Goal: Answer question/provide support

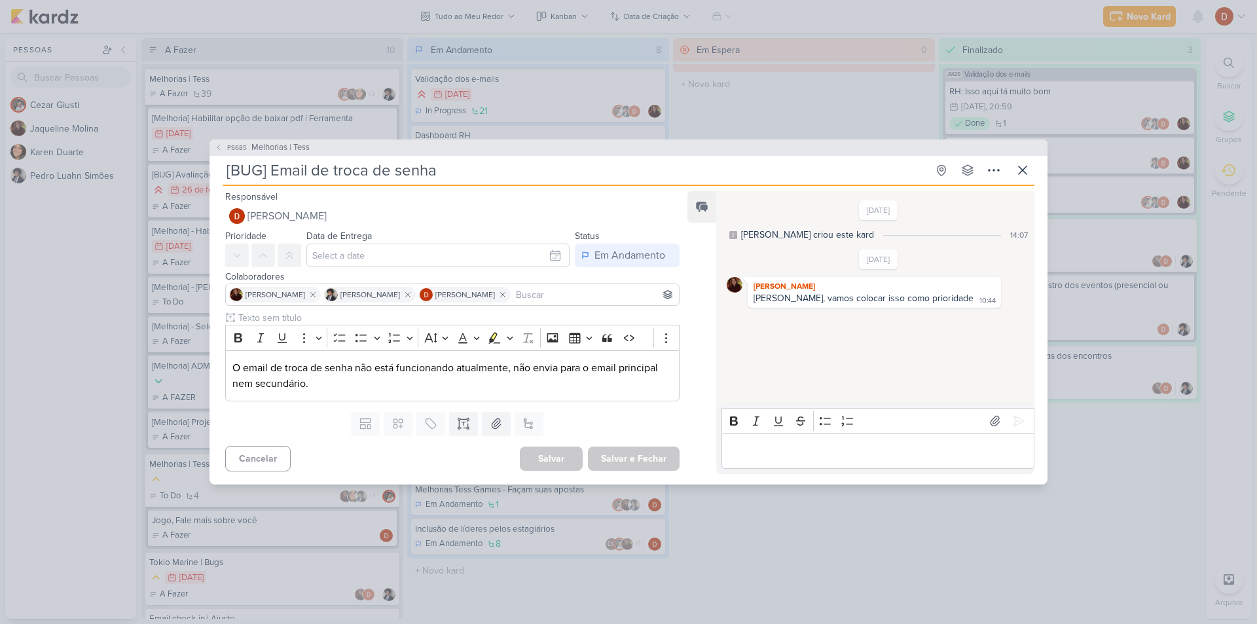
click at [750, 454] on p "Editor editing area: main" at bounding box center [877, 451] width 299 height 16
click at [352, 380] on p "O email de troca de senha não está funcionando atualmente, não envia para o ema…" at bounding box center [452, 375] width 440 height 31
click at [747, 455] on p "Editor editing area: main" at bounding box center [877, 451] width 299 height 16
click at [1009, 465] on div "Boa tarde, publiquei alguns ajustes em homologação." at bounding box center [878, 451] width 313 height 36
click at [824, 402] on icon "Editor toolbar" at bounding box center [825, 405] width 11 height 8
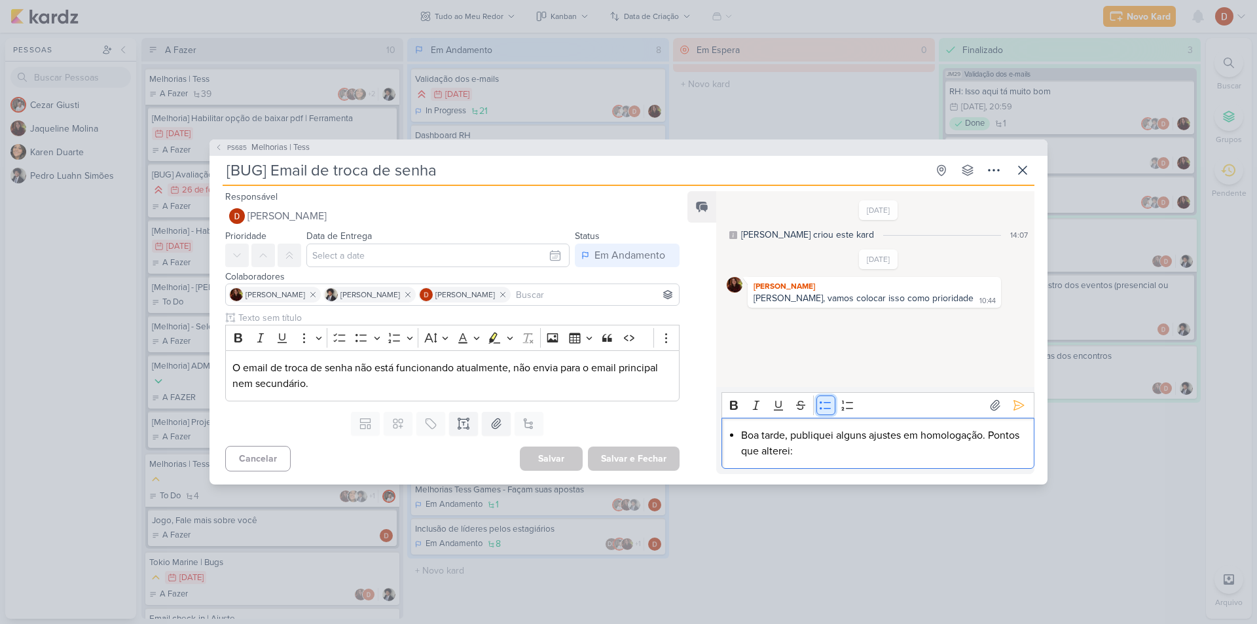
click at [824, 402] on icon "Editor toolbar" at bounding box center [825, 405] width 11 height 8
click at [316, 388] on p "O email de troca de senha não está funcionando atualmente, não envia para o ema…" at bounding box center [452, 375] width 440 height 31
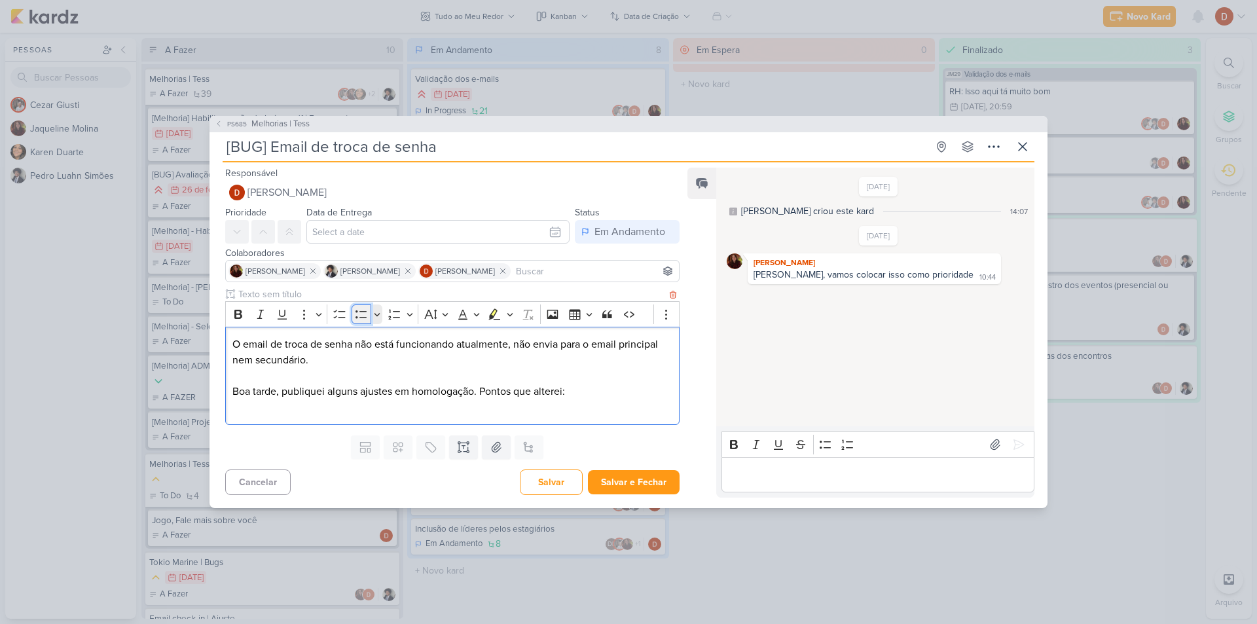
click at [358, 316] on icon "Editor toolbar" at bounding box center [361, 314] width 13 height 13
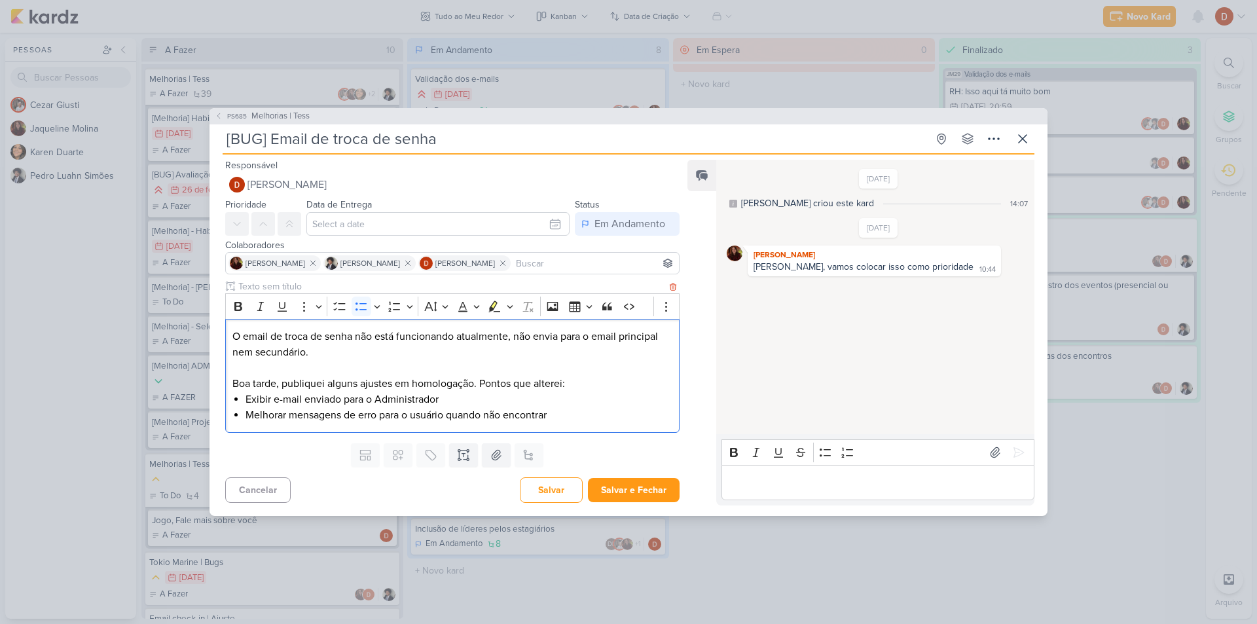
click at [589, 406] on li "Exibir e-mail enviado para o Administrador" at bounding box center [459, 400] width 427 height 16
click at [591, 418] on li "Melhorar mensagens de erro para o usuário quando não encontrar" at bounding box center [459, 415] width 427 height 16
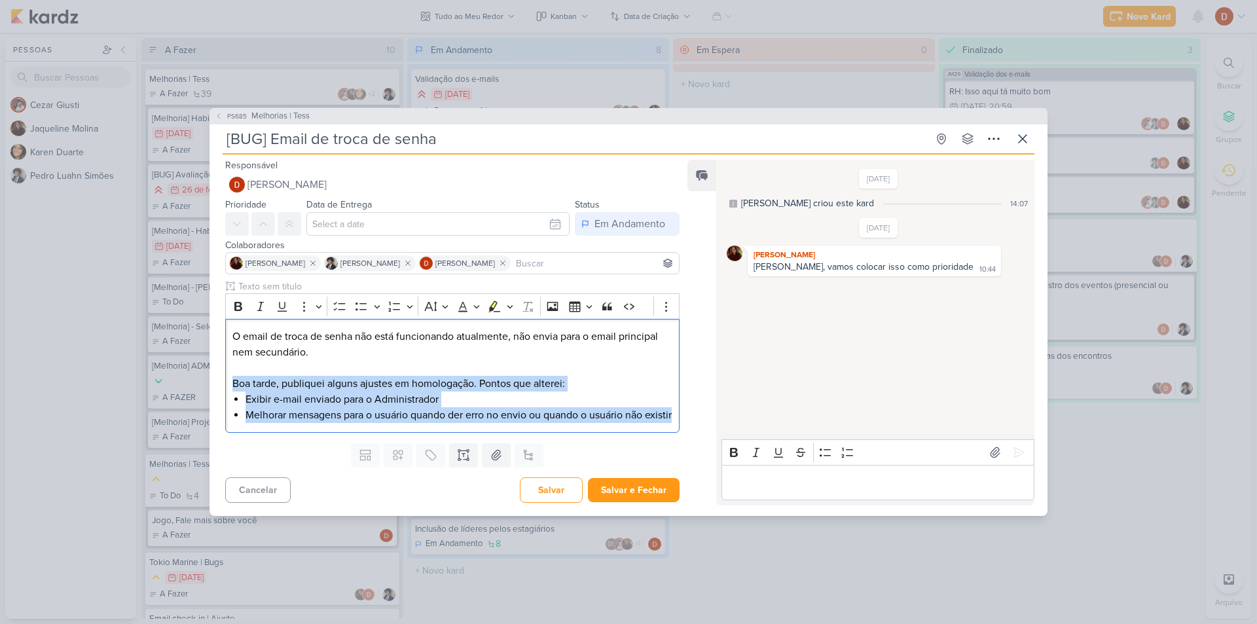
drag, startPoint x: 360, startPoint y: 433, endPoint x: 212, endPoint y: 373, distance: 159.8
click at [212, 373] on div "Rich Text Editor Bold Italic Underline More To-do List Bulleted List Bulleted L…" at bounding box center [447, 359] width 475 height 158
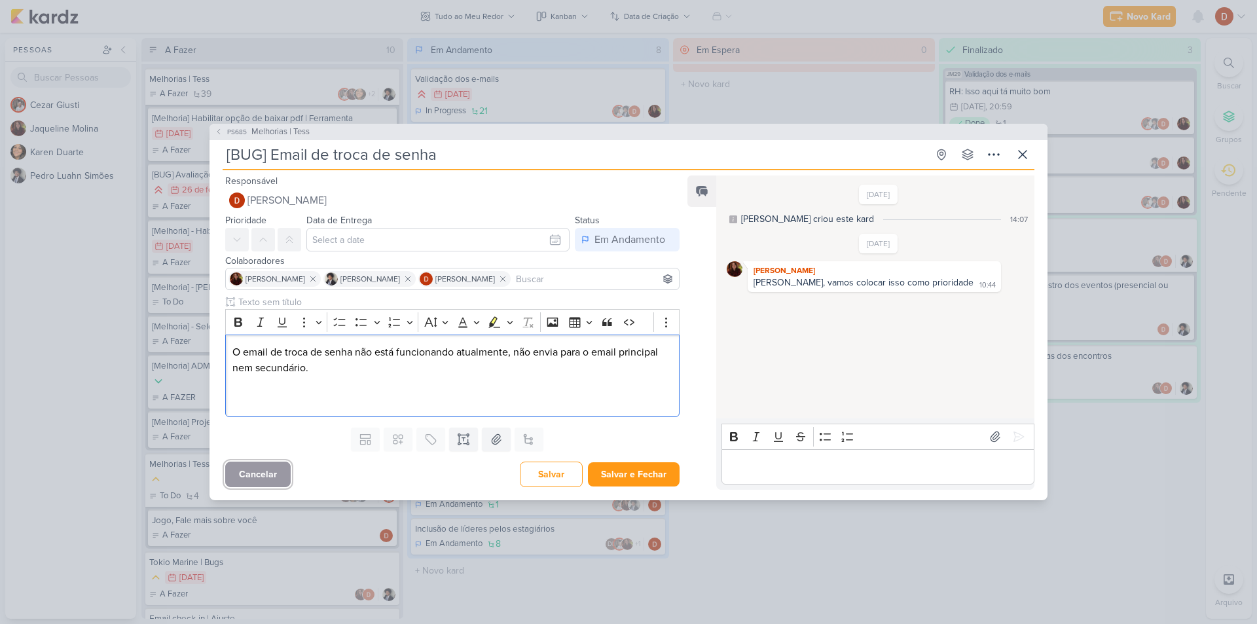
click at [266, 473] on button "Cancelar" at bounding box center [257, 475] width 65 height 26
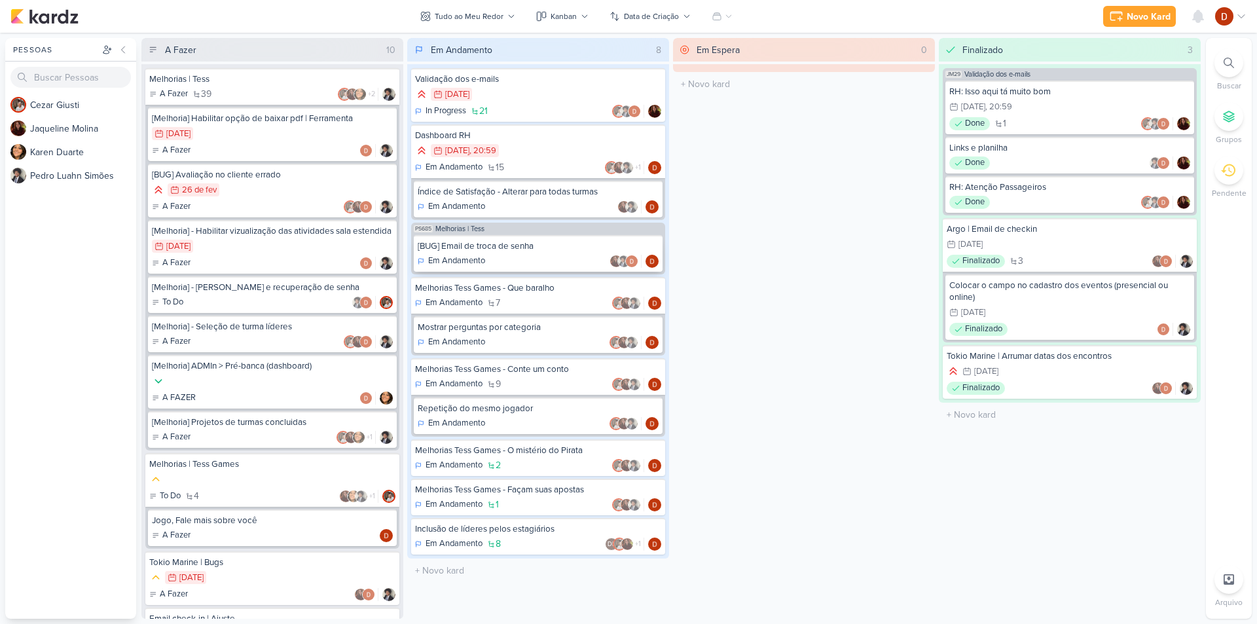
click at [508, 255] on div "Em Andamento" at bounding box center [538, 261] width 241 height 13
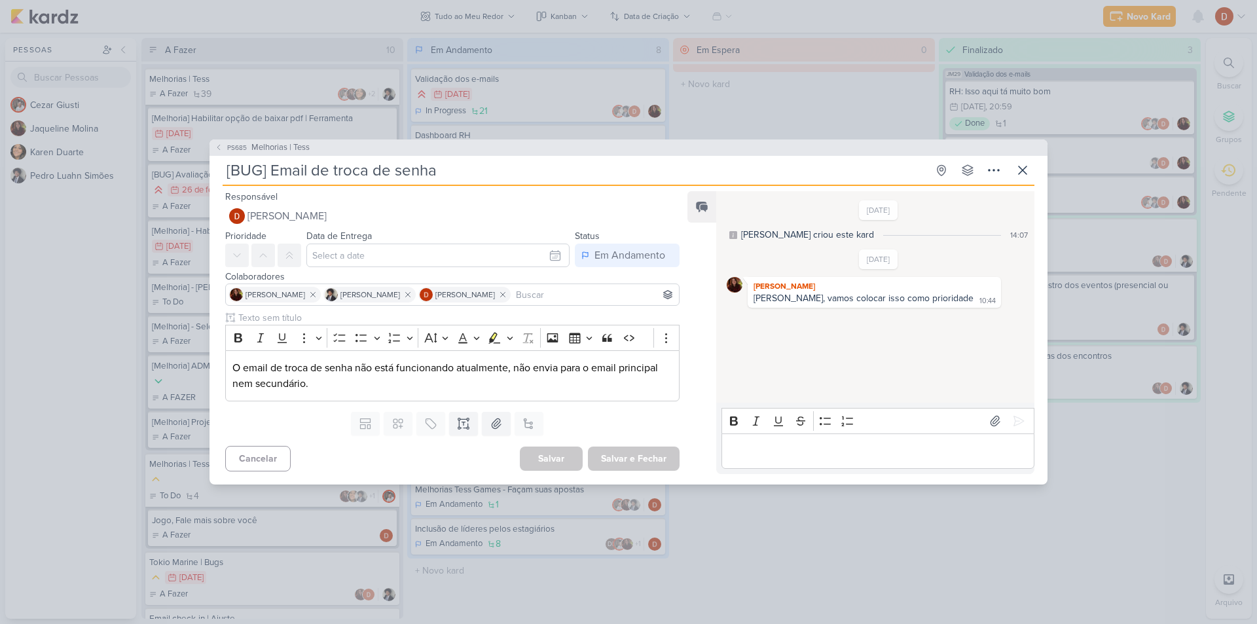
click at [794, 456] on p "Editor editing area: main" at bounding box center [877, 451] width 299 height 16
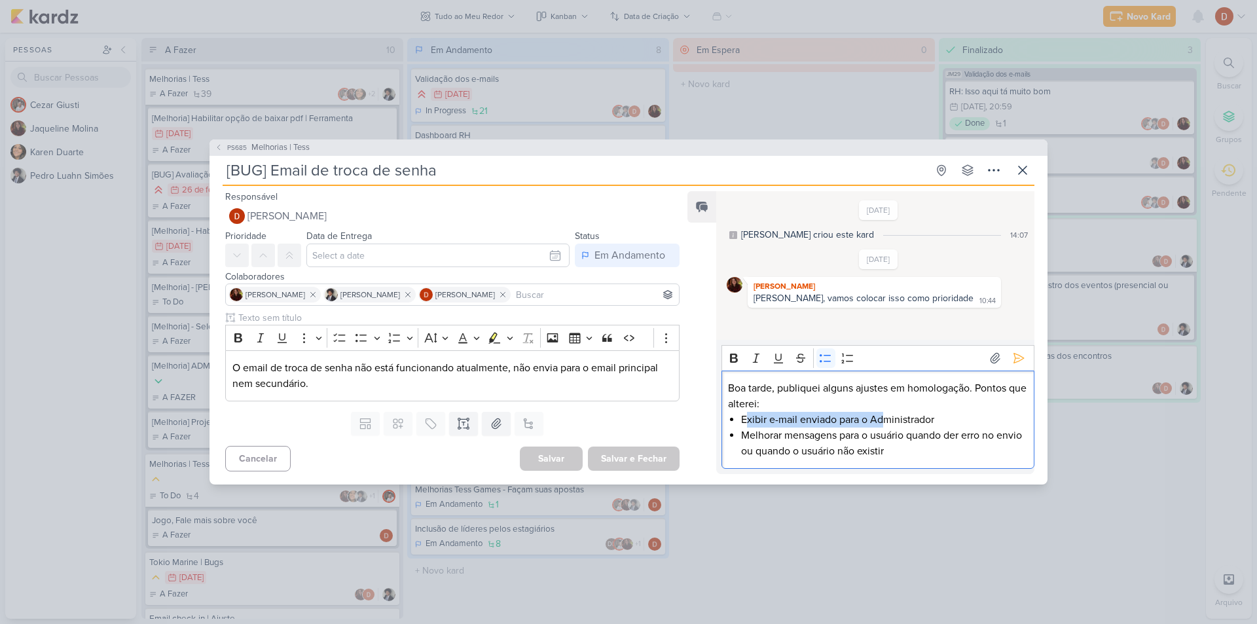
drag, startPoint x: 747, startPoint y: 413, endPoint x: 881, endPoint y: 416, distance: 134.3
click at [881, 416] on li "Exibir e-mail enviado para o Administrador" at bounding box center [884, 420] width 286 height 16
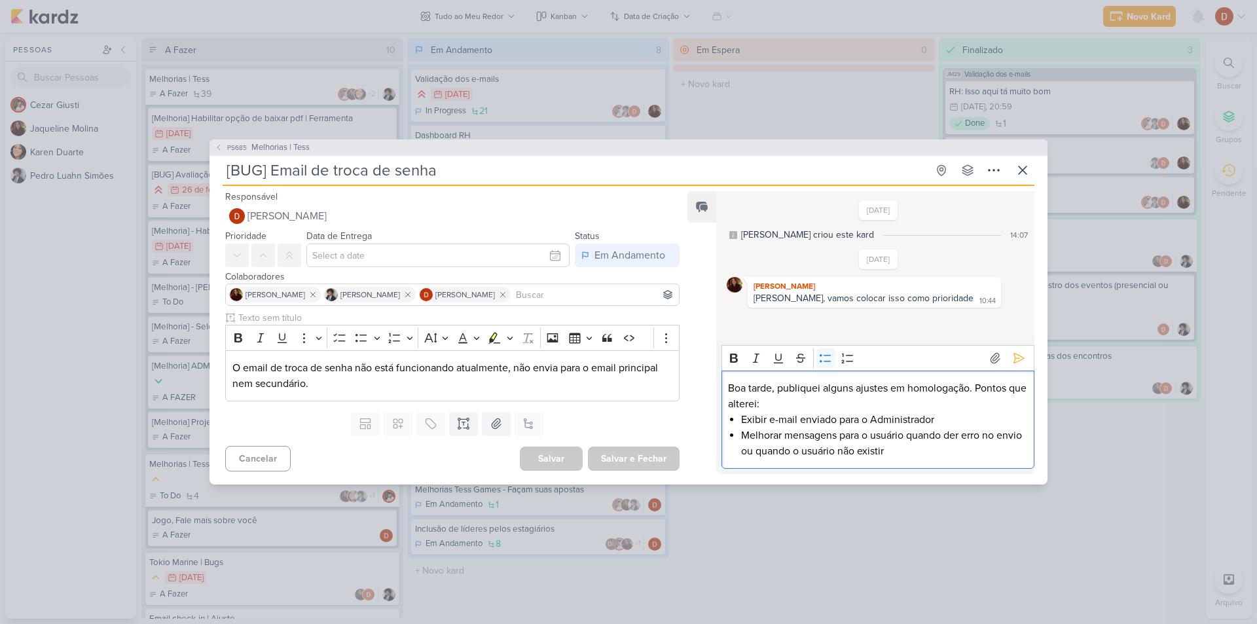
click at [832, 437] on li "Melhorar mensagens para o usuário quando der erro no envio ou quando o usuário …" at bounding box center [884, 443] width 286 height 31
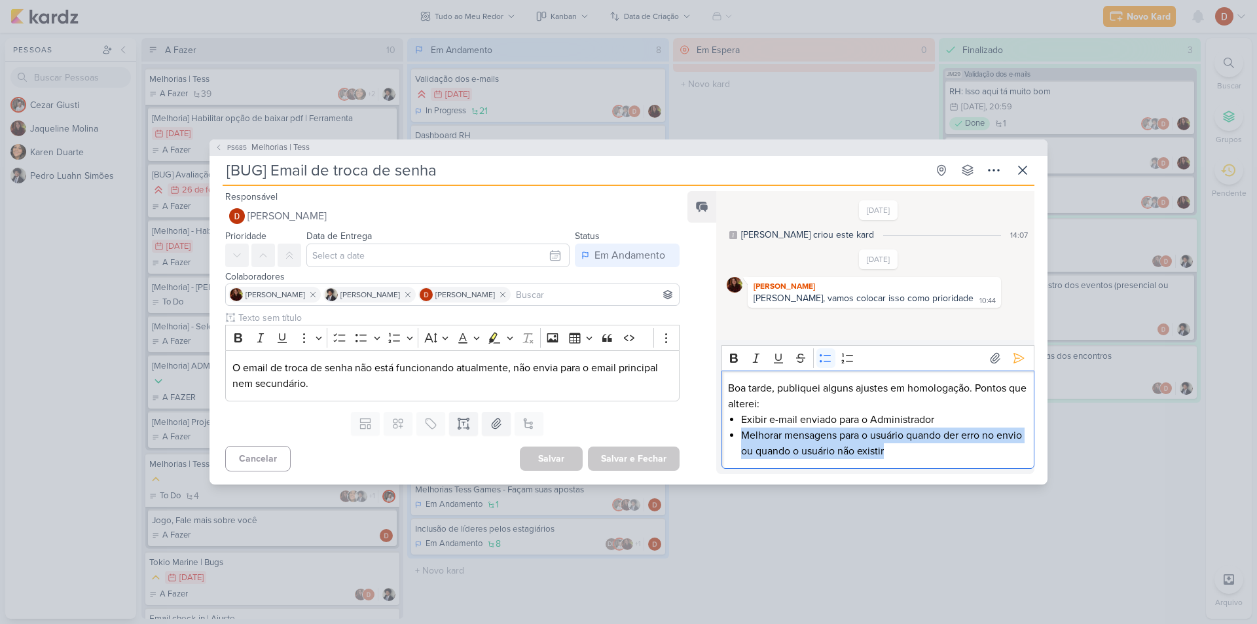
click at [832, 437] on li "Melhorar mensagens para o usuário quando der erro no envio ou quando o usuário …" at bounding box center [884, 443] width 286 height 31
click at [853, 444] on li "Melhorar mensagens para o usuário quando der erro no envio ou quando o usuário …" at bounding box center [884, 443] width 286 height 31
drag, startPoint x: 949, startPoint y: 455, endPoint x: 883, endPoint y: 433, distance: 69.6
click at [883, 433] on li "Melhorar mensagens para o usuário quando der erro no envio ou quando o usuário …" at bounding box center [884, 443] width 286 height 31
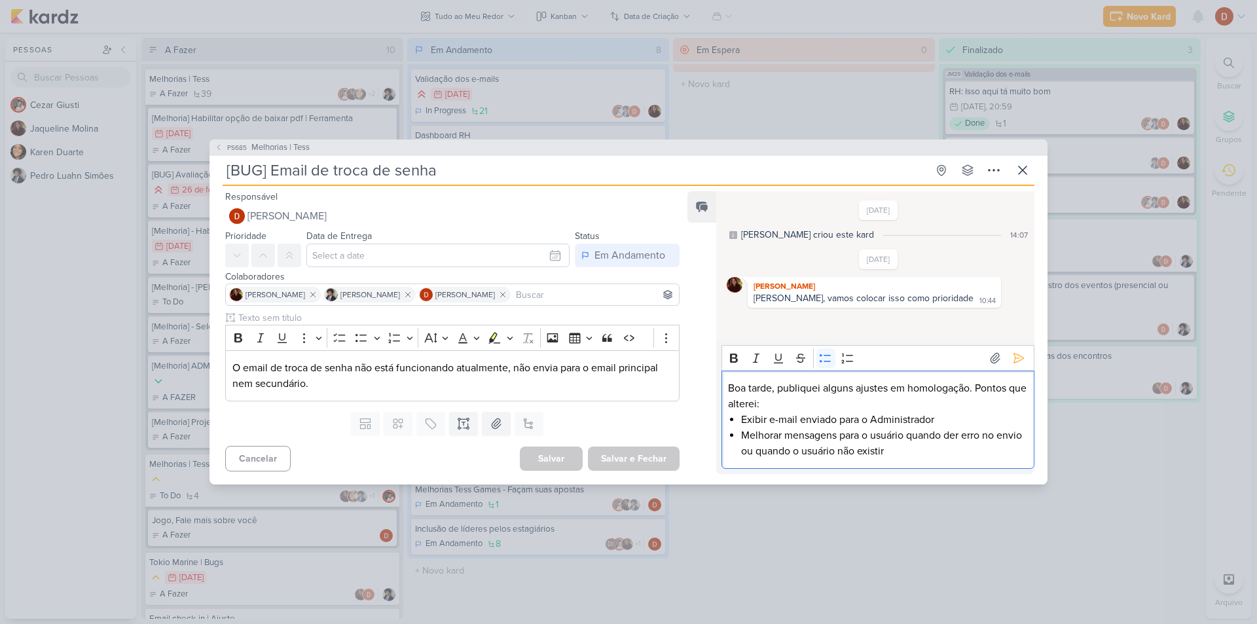
click at [930, 454] on li "Melhorar mensagens para o usuário quando der erro no envio ou quando o usuário …" at bounding box center [884, 443] width 286 height 31
click at [1016, 359] on icon at bounding box center [1018, 358] width 13 height 13
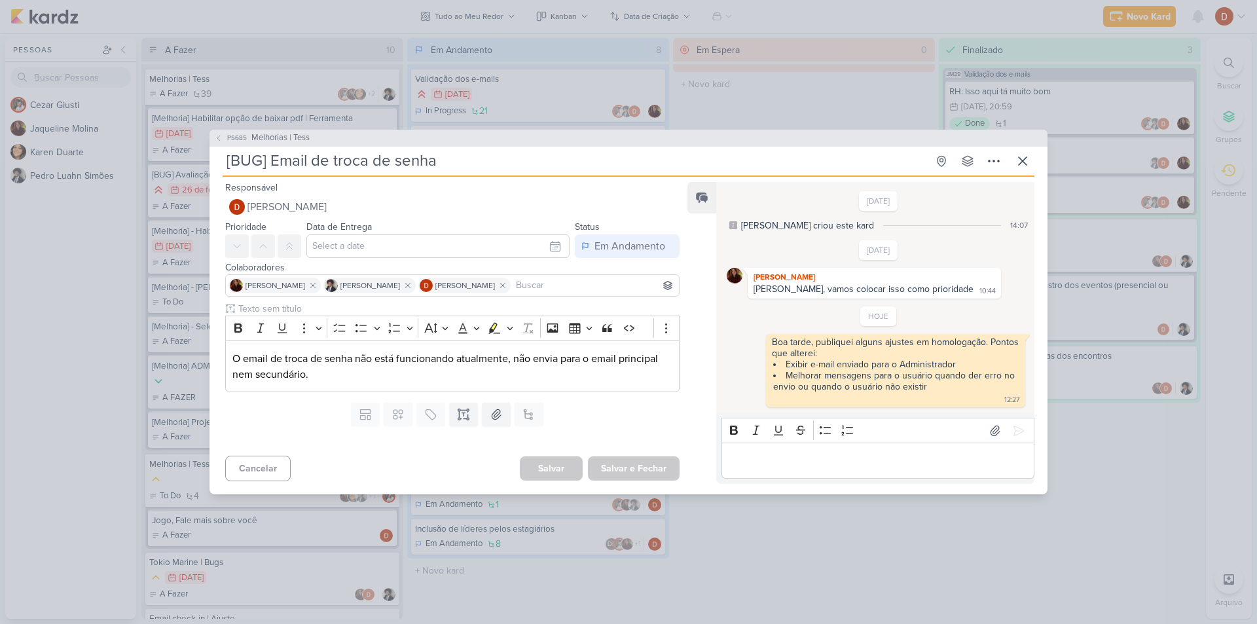
click at [898, 451] on div "Editor editing area: main" at bounding box center [878, 461] width 313 height 36
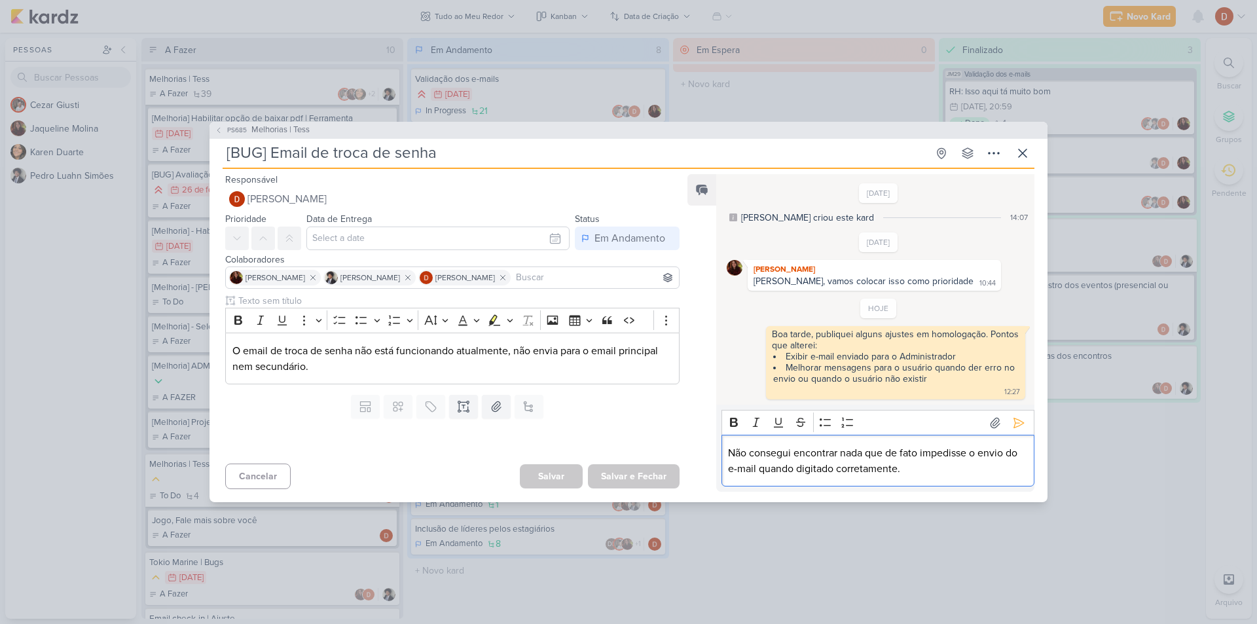
click at [955, 481] on div "Não consegui encontrar nada que de fato impedisse o envio do e-mail quando digi…" at bounding box center [878, 461] width 313 height 52
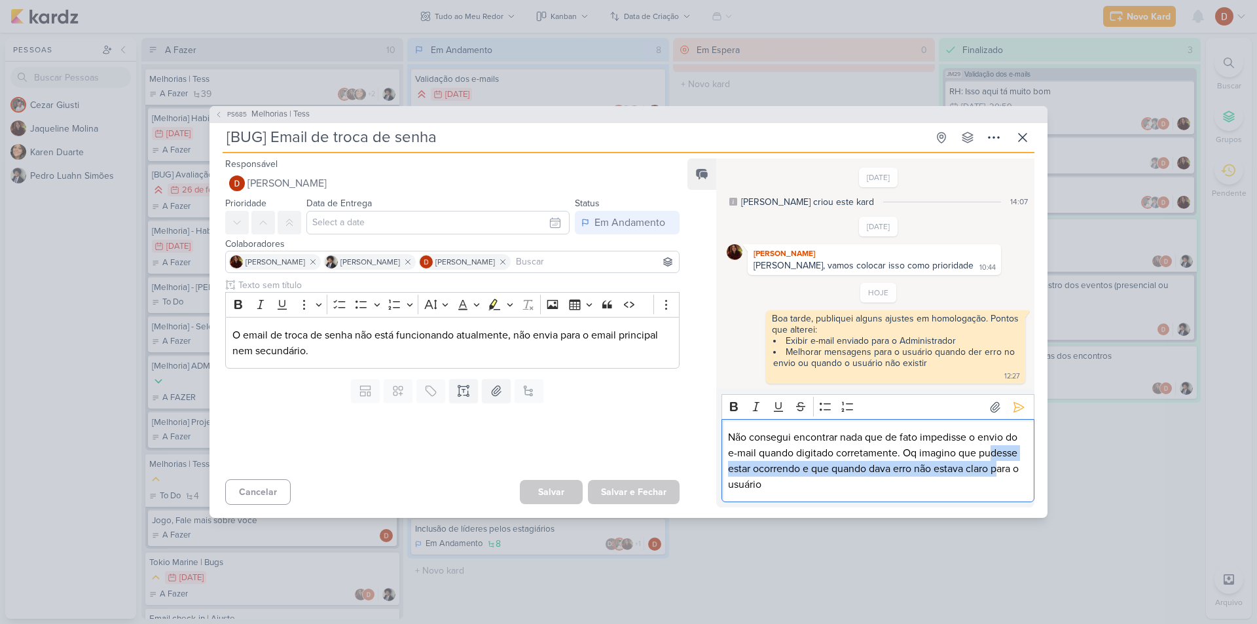
click at [1000, 463] on p "Não consegui encontrar nada que de fato impedisse o envio do e-mail quando digi…" at bounding box center [877, 461] width 299 height 63
click at [896, 469] on p "Não consegui encontrar nada que de fato impedisse o envio do e-mail quando digi…" at bounding box center [877, 461] width 299 height 63
drag, startPoint x: 845, startPoint y: 474, endPoint x: 925, endPoint y: 470, distance: 79.3
click at [925, 470] on p "Não consegui encontrar nada que de fato impedisse o envio do e-mail quando digi…" at bounding box center [877, 461] width 299 height 63
drag, startPoint x: 908, startPoint y: 488, endPoint x: 864, endPoint y: 461, distance: 50.9
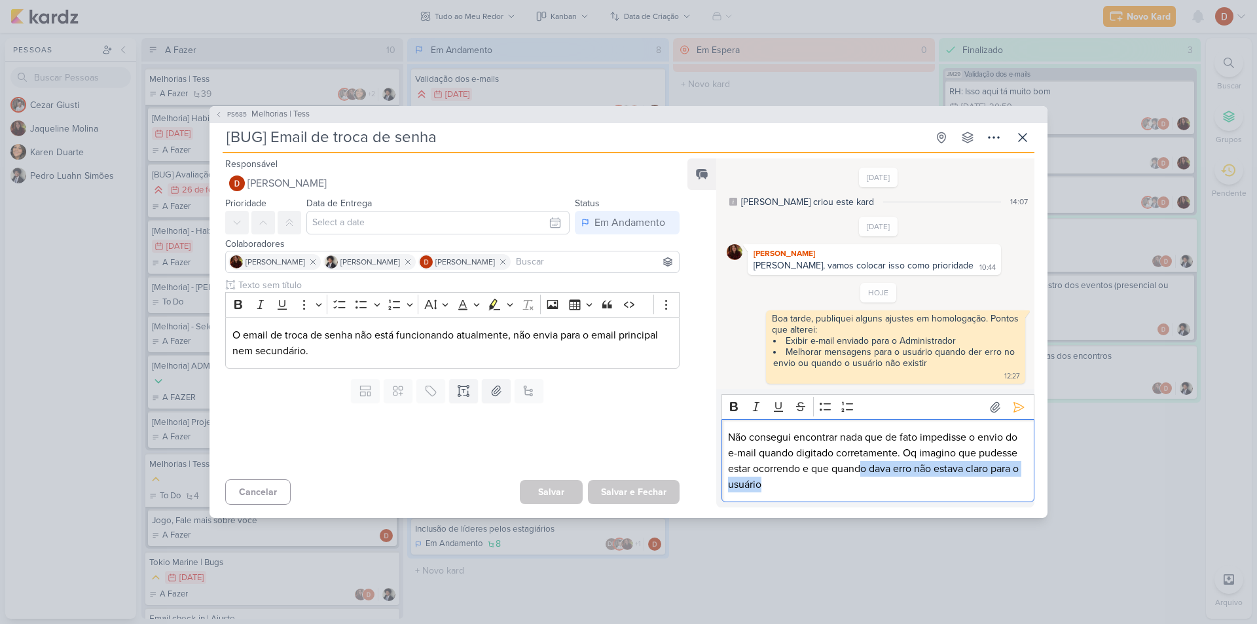
click at [864, 461] on p "Não consegui encontrar nada que de fato impedisse o envio do e-mail quando digi…" at bounding box center [877, 461] width 299 height 63
click at [824, 484] on p "Não consegui encontrar nada que de fato impedisse o envio do e-mail quando digi…" at bounding box center [877, 461] width 299 height 63
click at [1012, 413] on icon at bounding box center [1018, 407] width 13 height 13
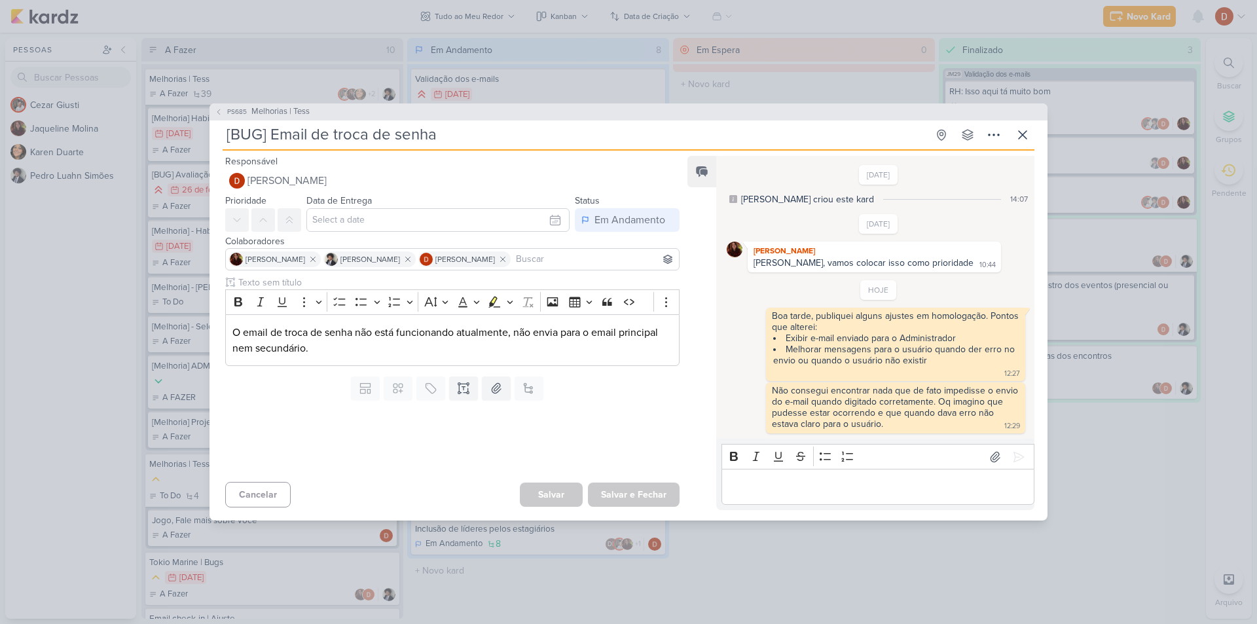
click at [887, 470] on div "Editor editing area: main" at bounding box center [878, 487] width 313 height 36
click at [911, 488] on p "Caso exista algum cenário especifico" at bounding box center [877, 487] width 299 height 16
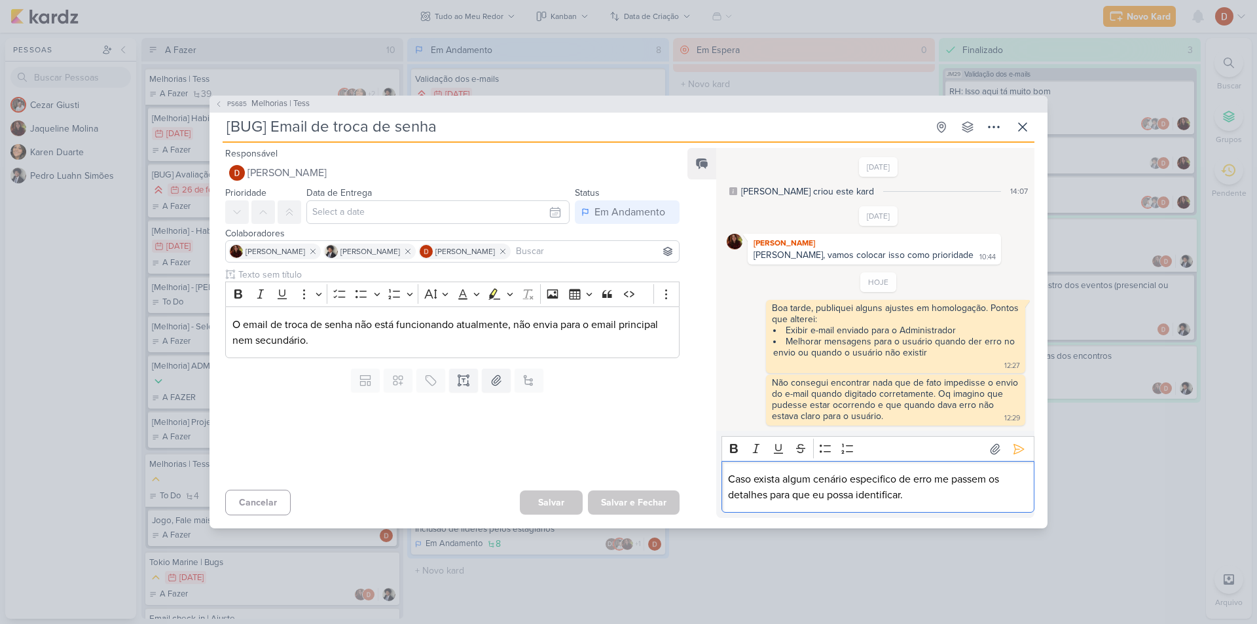
click at [826, 486] on p "Caso exista algum cenário especifico de erro me passem os detalhes para que eu …" at bounding box center [877, 486] width 299 height 31
click at [874, 485] on p "Caso exista algum cenário especifico de erro me passem os detalhes para que eu …" at bounding box center [877, 486] width 299 height 31
click at [972, 485] on p "Caso exista algum cenário especifico de erro me passem os detalhes para que eu …" at bounding box center [877, 486] width 299 height 31
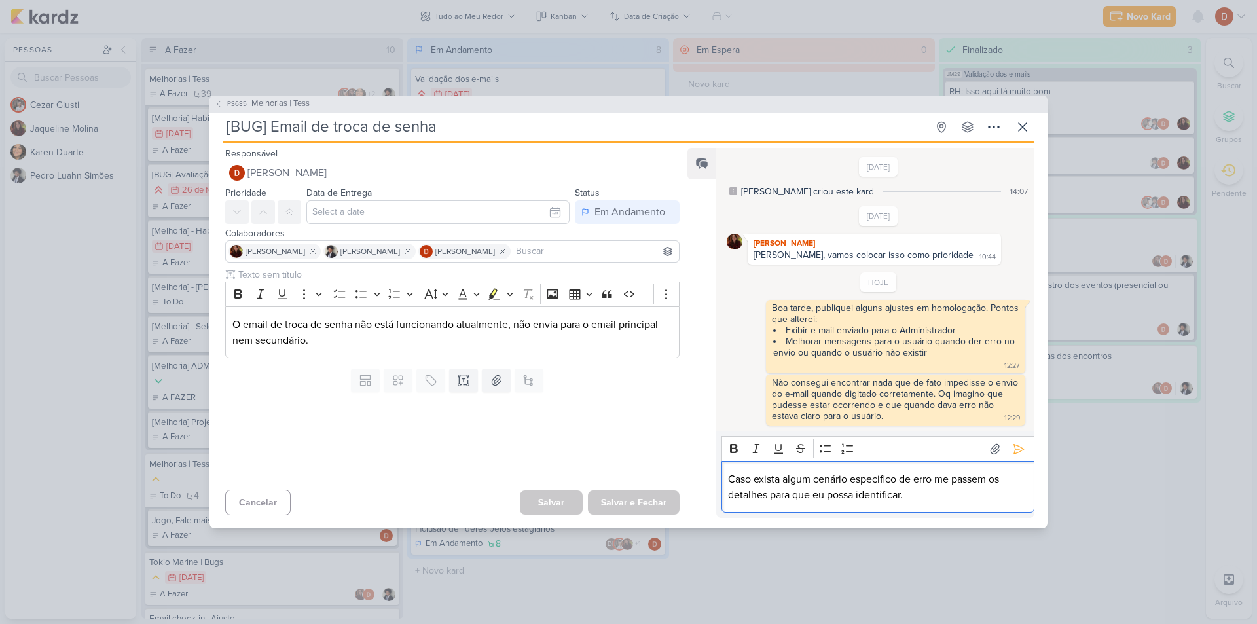
click at [961, 508] on div "Caso exista algum cenário especifico de erro me passem os detalhes para que eu …" at bounding box center [878, 487] width 313 height 52
click at [875, 502] on p "Caso exista algum cenário especifico de erro me passem os detalhes para que eu …" at bounding box center [877, 486] width 299 height 31
click at [794, 485] on p "Caso exista algum cenário especifico de erro me passem os detalhes para que eu …" at bounding box center [877, 486] width 299 height 31
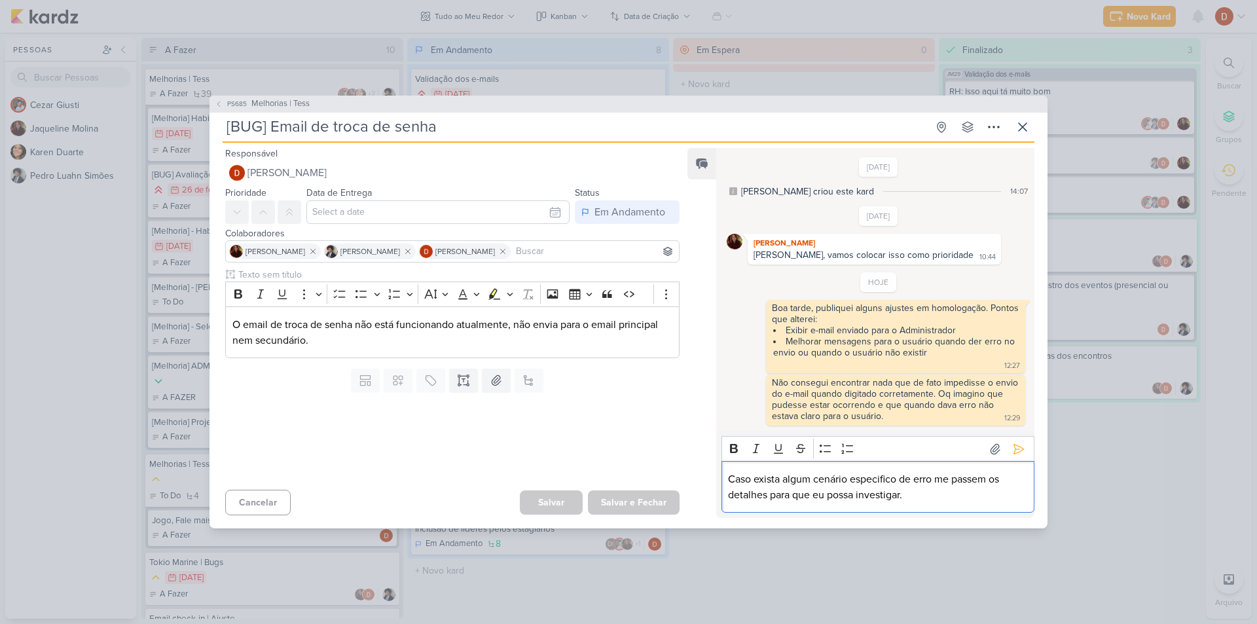
click at [817, 483] on p "Caso exista algum cenário especifico de erro me passem os detalhes para que eu …" at bounding box center [877, 486] width 299 height 31
click at [919, 479] on p "Caso exista algum cenário especifico de erro me passem os detalhes para que eu …" at bounding box center [877, 486] width 299 height 31
click at [937, 501] on p "Caso exista algum cenário especifico de erro me passem os detalhes para que eu …" at bounding box center [877, 486] width 299 height 31
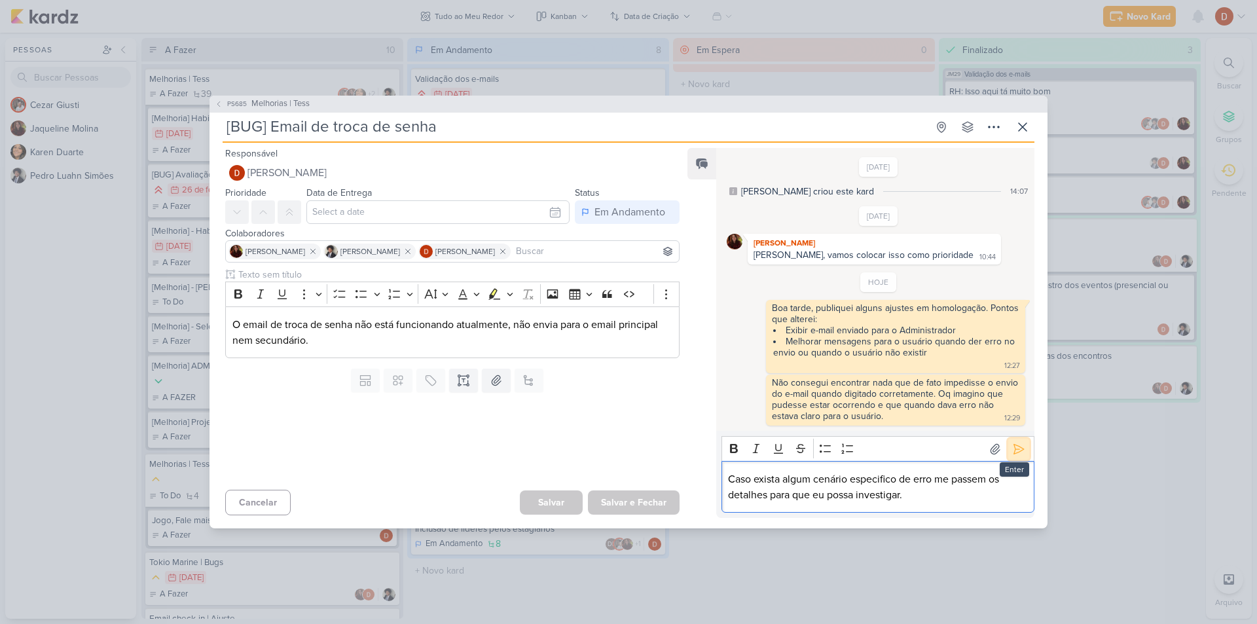
click at [1012, 450] on icon at bounding box center [1018, 449] width 13 height 13
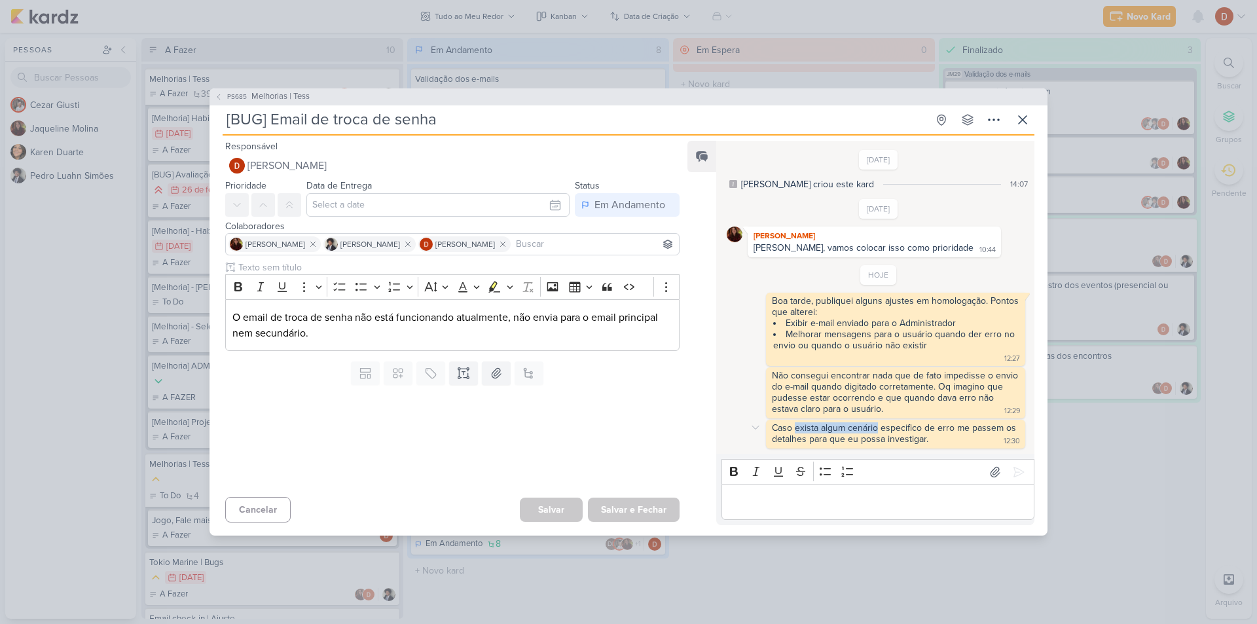
drag, startPoint x: 795, startPoint y: 431, endPoint x: 877, endPoint y: 431, distance: 82.5
click at [877, 431] on div "Caso exista algum cenário especifico de erro me passem os detalhes para que eu …" at bounding box center [895, 433] width 247 height 22
drag, startPoint x: 887, startPoint y: 440, endPoint x: 887, endPoint y: 428, distance: 11.8
click at [887, 428] on div "Caso exista algum cenário especifico de erro me passem os detalhes para que eu …" at bounding box center [895, 433] width 247 height 22
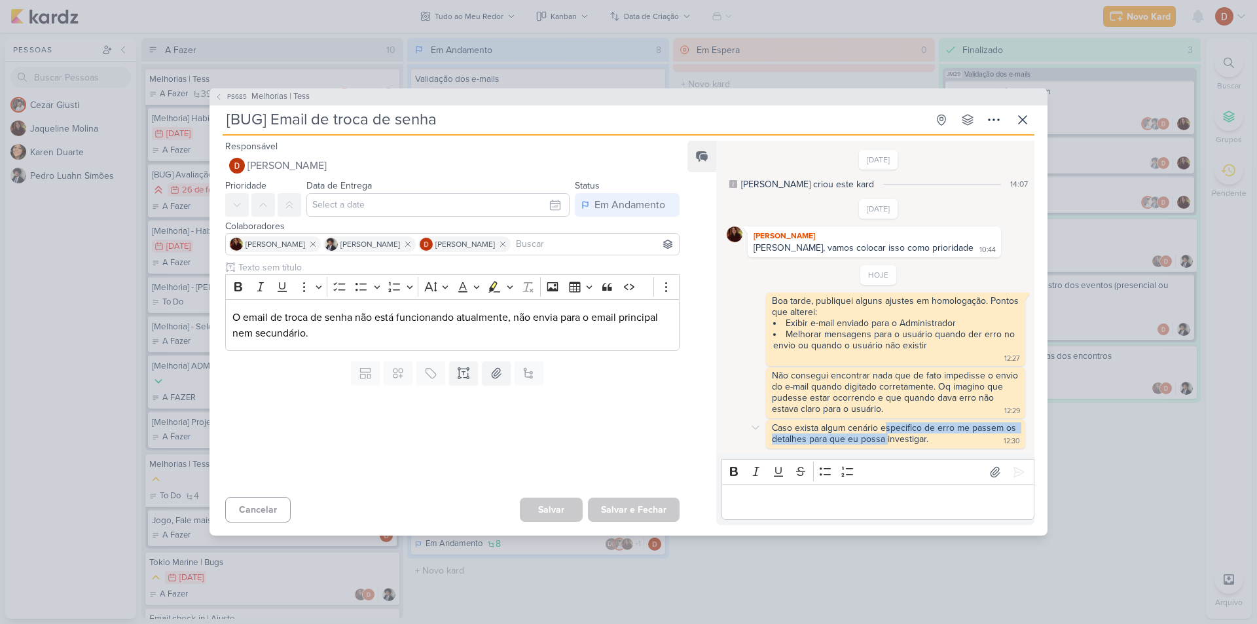
click at [887, 428] on div "Caso exista algum cenário especifico de erro me passem os detalhes para que eu …" at bounding box center [895, 433] width 247 height 22
drag, startPoint x: 839, startPoint y: 405, endPoint x: 856, endPoint y: 413, distance: 19.6
click at [856, 413] on div "Não consegui encontrar nada que de fato impedisse o envio do e-mail quando digi…" at bounding box center [896, 392] width 249 height 45
drag, startPoint x: 855, startPoint y: 433, endPoint x: 866, endPoint y: 443, distance: 14.4
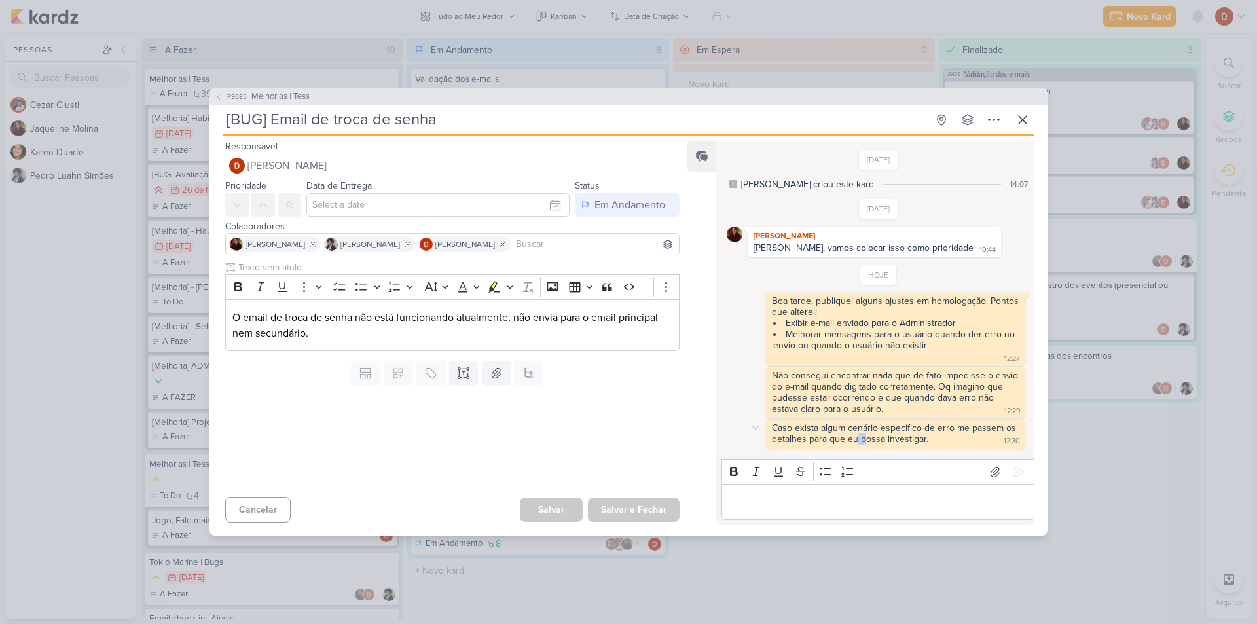
click at [866, 443] on div "Caso exista algum cenário especifico de erro me passem os detalhes para que eu …" at bounding box center [895, 433] width 247 height 22
click at [869, 435] on div "Caso exista algum cenário especifico de erro me passem os detalhes para que eu …" at bounding box center [895, 433] width 247 height 22
click at [872, 438] on div "Caso exista algum cenário especifico de erro me passem os detalhes para que eu …" at bounding box center [895, 433] width 247 height 22
click at [1029, 117] on icon at bounding box center [1023, 120] width 16 height 16
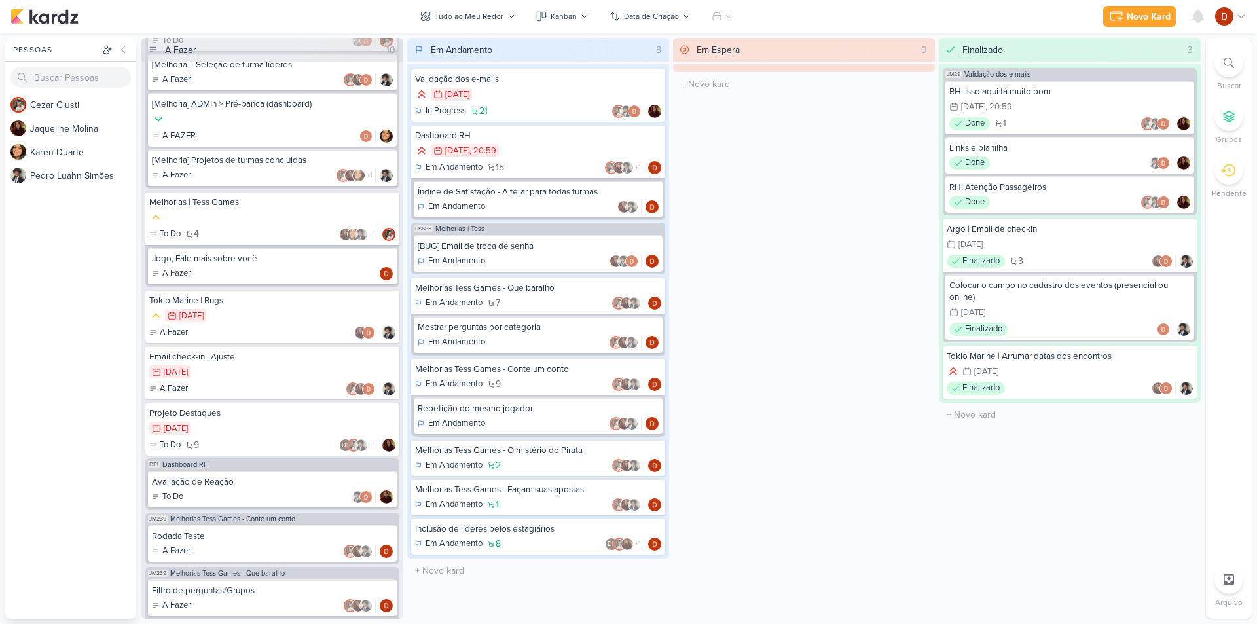
scroll to position [437, 0]
